Goal: Transaction & Acquisition: Purchase product/service

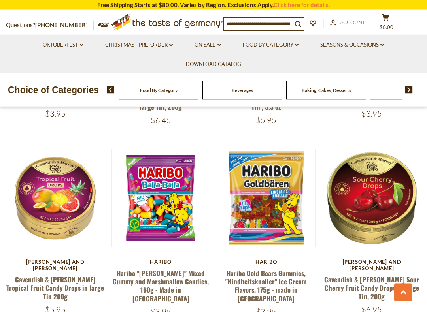
scroll to position [732, 0]
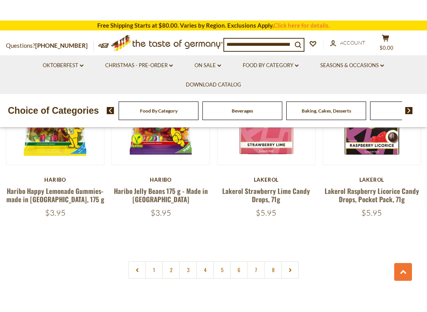
scroll to position [1751, 0]
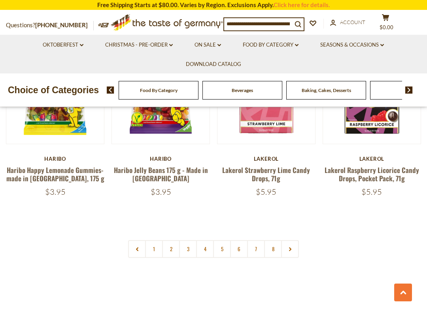
click at [170, 240] on link "2" at bounding box center [171, 249] width 18 height 18
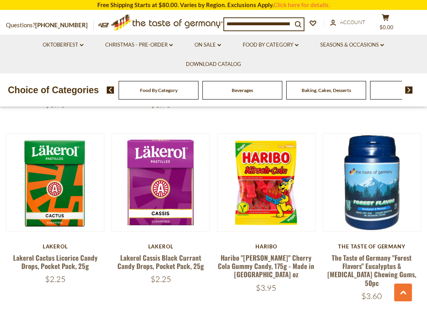
scroll to position [1446, 0]
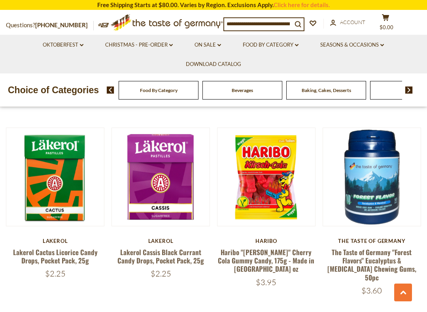
click at [77, 60] on button "Quick View" at bounding box center [54, 51] width 53 height 18
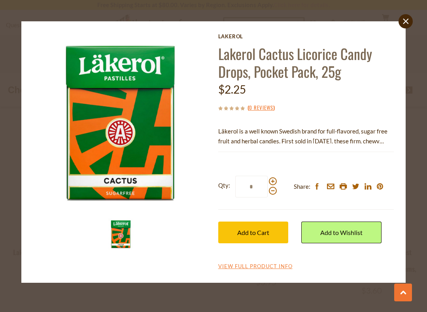
click at [402, 28] on div "close Lakerol Lakerol Cactus Licorice Candy Drops, Pocket Pack, 25g $2.25 ( 0 R…" at bounding box center [213, 152] width 384 height 262
click at [409, 23] on link "close" at bounding box center [405, 21] width 14 height 14
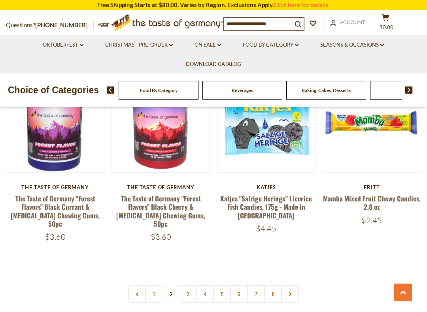
scroll to position [1701, 0]
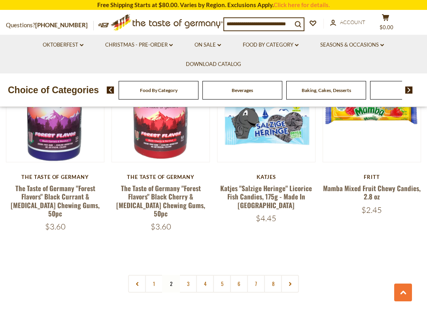
click at [185, 271] on link "3" at bounding box center [188, 284] width 18 height 18
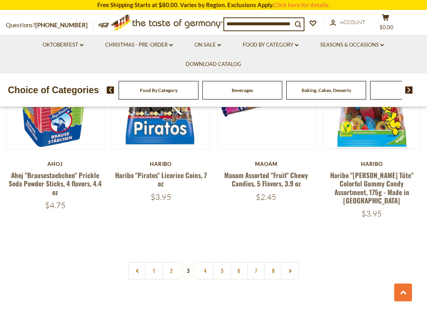
scroll to position [1723, 0]
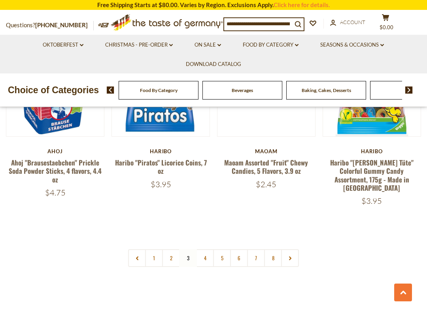
click at [207, 249] on link "4" at bounding box center [205, 258] width 18 height 18
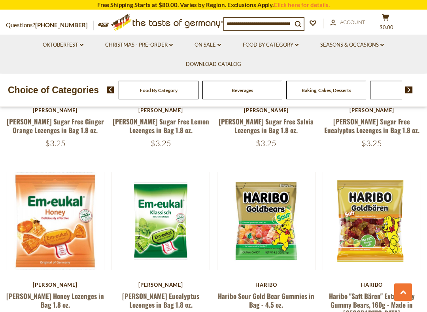
scroll to position [1448, 0]
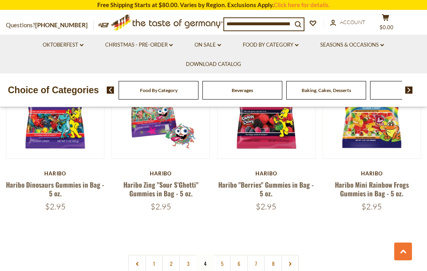
click at [220, 255] on link "5" at bounding box center [222, 264] width 18 height 18
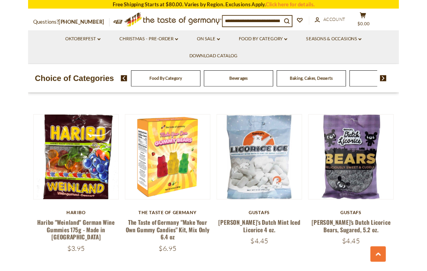
scroll to position [544, 0]
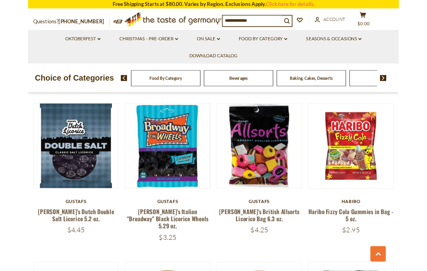
scroll to position [740, 0]
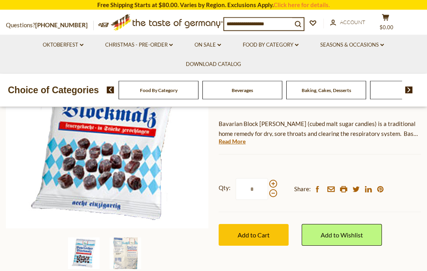
scroll to position [96, 0]
